Goal: Transaction & Acquisition: Purchase product/service

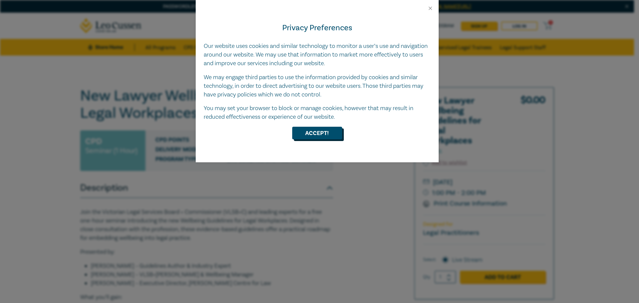
click at [316, 133] on button "Accept!" at bounding box center [317, 133] width 50 height 13
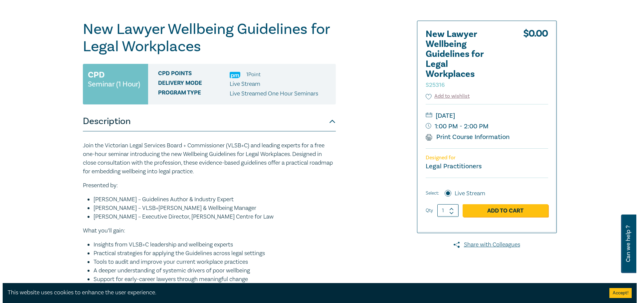
scroll to position [133, 0]
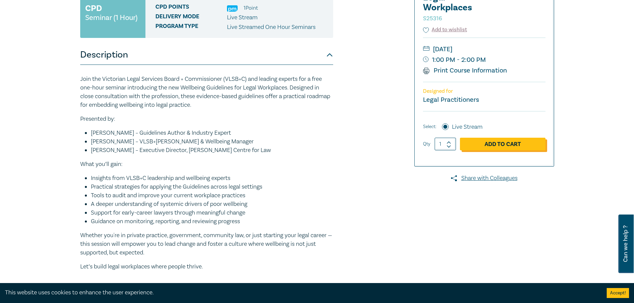
click at [500, 144] on link "Add to Cart" at bounding box center [502, 144] width 85 height 13
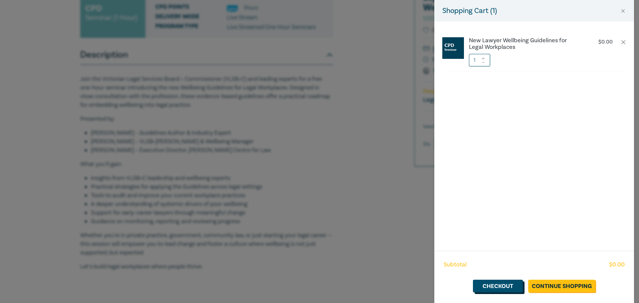
click at [505, 288] on link "Checkout" at bounding box center [498, 286] width 50 height 13
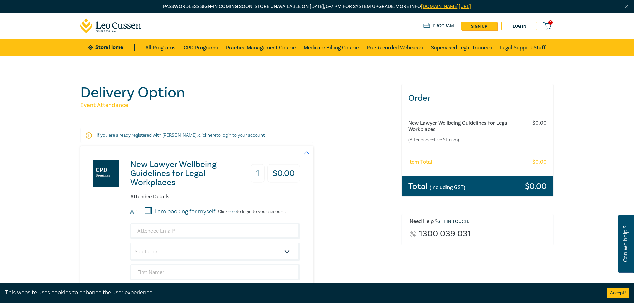
scroll to position [67, 0]
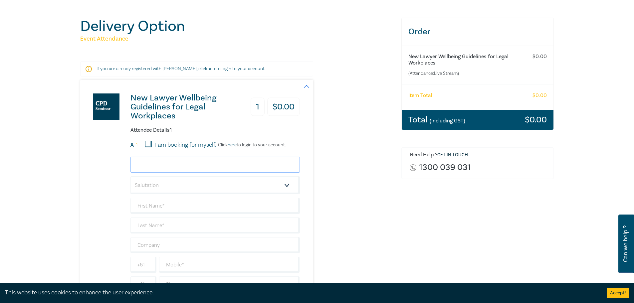
click at [210, 167] on input "email" at bounding box center [214, 165] width 169 height 16
type input "imogen.williams@ovic.vic.gov.au"
click at [191, 184] on select "Salutation Mr. Mrs. Ms. Miss Dr. Prof. Other" at bounding box center [214, 185] width 169 height 18
select select "Ms."
click at [130, 176] on select "Salutation Mr. Mrs. Ms. Miss Dr. Prof. Other" at bounding box center [214, 185] width 169 height 18
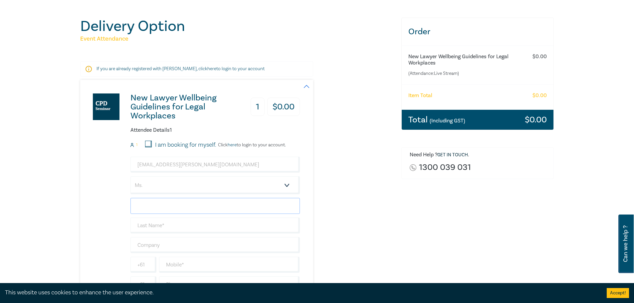
click at [157, 210] on input "text" at bounding box center [214, 206] width 169 height 16
type input "Imogen"
type input "[PERSON_NAME]"
type input "OVIC"
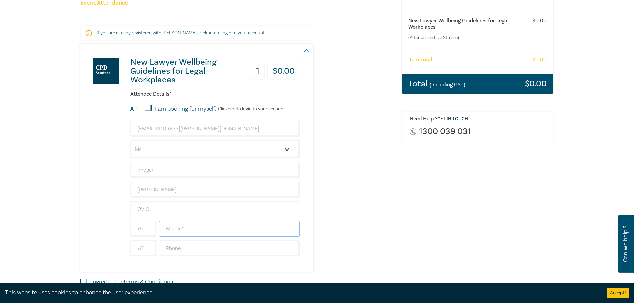
scroll to position [200, 0]
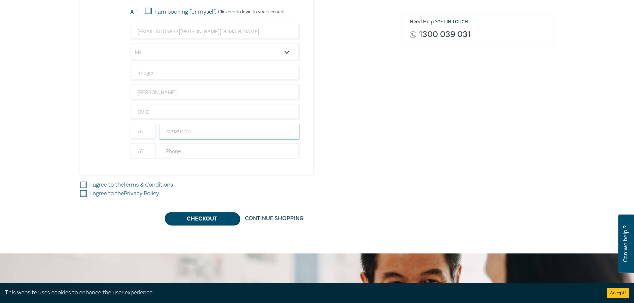
type input "429894417"
click at [82, 185] on input "I agree to the Terms & Conditions" at bounding box center [83, 185] width 7 height 7
checkbox input "true"
click at [85, 194] on input "I agree to the Privacy Policy" at bounding box center [83, 193] width 7 height 7
checkbox input "true"
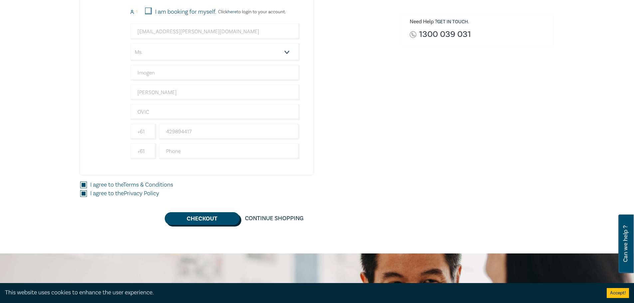
click at [196, 215] on button "Checkout" at bounding box center [202, 218] width 75 height 13
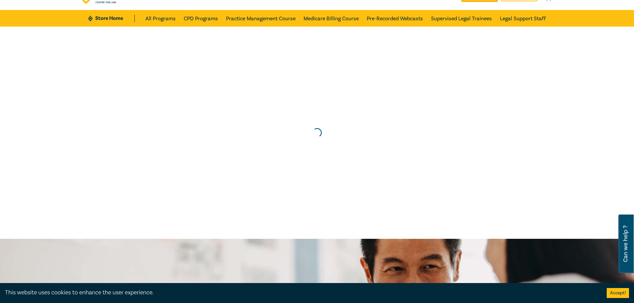
scroll to position [0, 0]
